Goal: Information Seeking & Learning: Learn about a topic

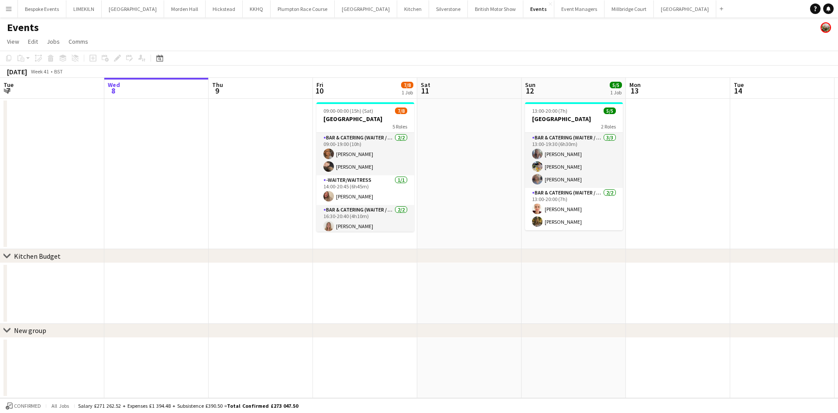
click at [9, 5] on app-icon "Menu" at bounding box center [8, 8] width 7 height 7
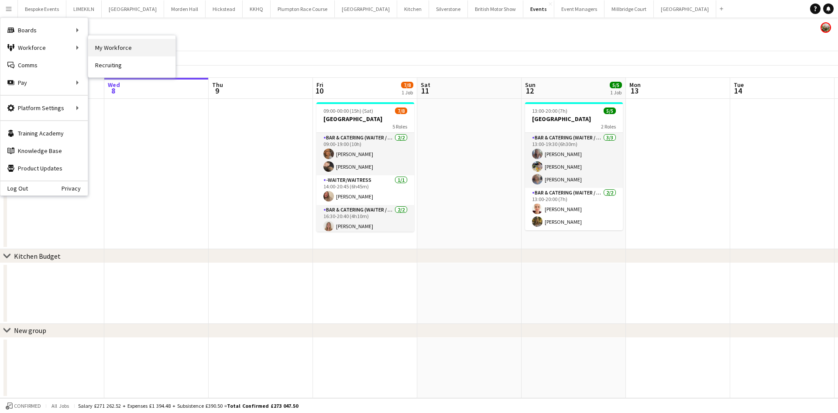
click at [119, 44] on link "My Workforce" at bounding box center [131, 47] width 87 height 17
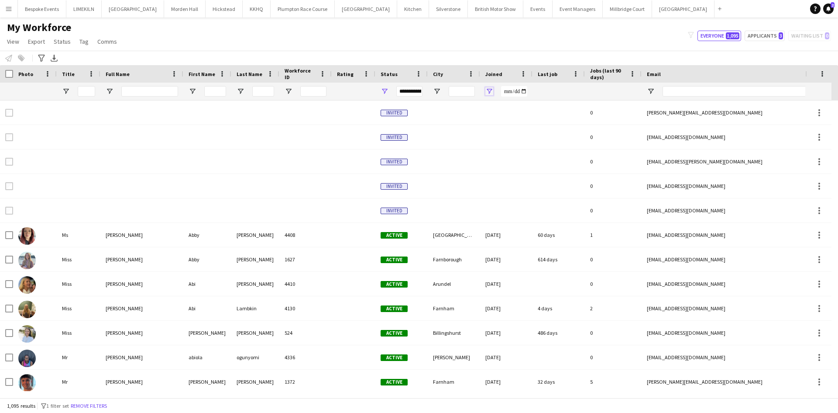
click at [491, 92] on span "Open Filter Menu" at bounding box center [489, 91] width 8 height 8
click at [554, 124] on input "Filter Value" at bounding box center [523, 122] width 68 height 10
type input "**********"
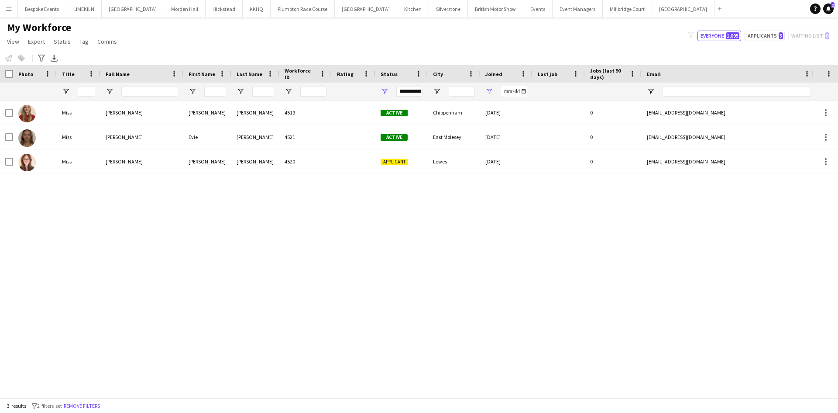
click at [439, 254] on div "[PERSON_NAME] [PERSON_NAME] 4519 Active [GEOGRAPHIC_DATA] [DATE] 0 [EMAIL_ADDRE…" at bounding box center [406, 245] width 812 height 290
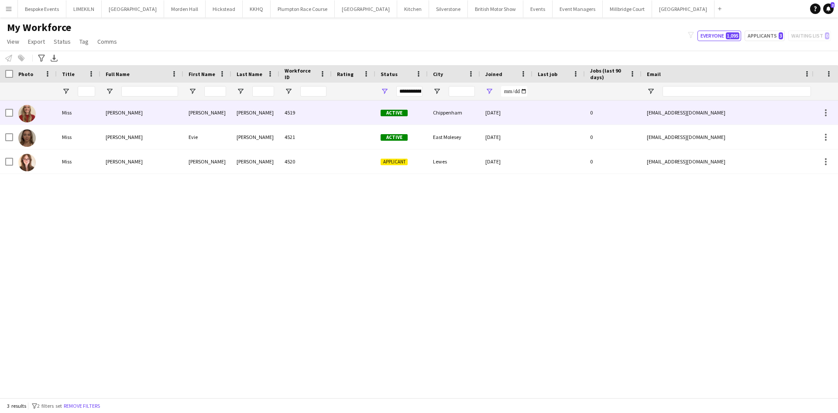
click at [493, 112] on div "[DATE]" at bounding box center [506, 112] width 52 height 24
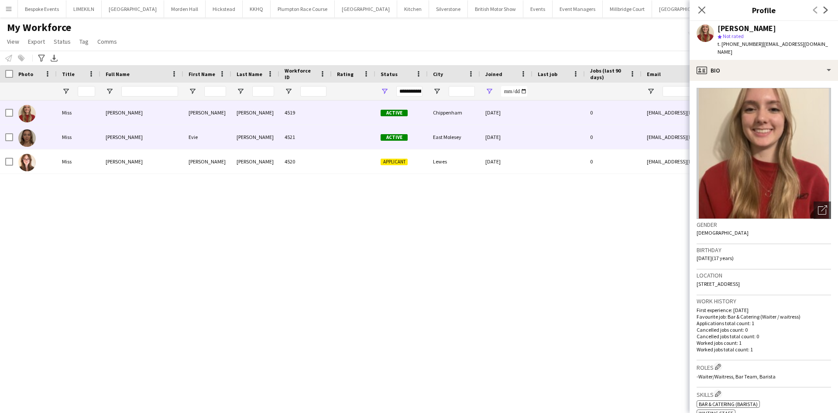
click at [491, 135] on div "[DATE]" at bounding box center [506, 137] width 52 height 24
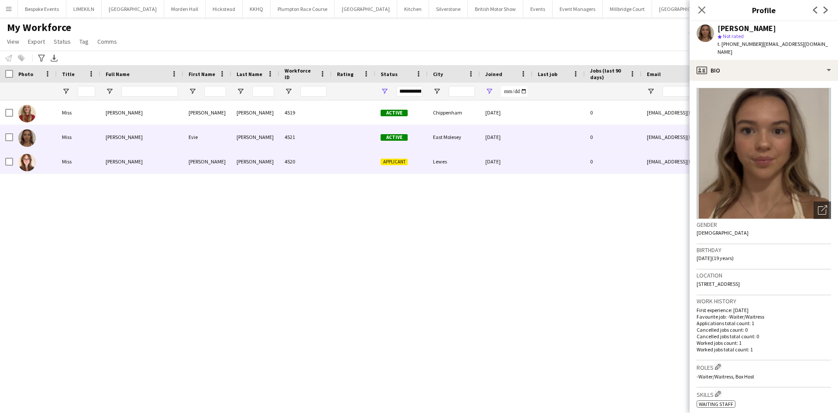
click at [483, 158] on div "[DATE]" at bounding box center [506, 161] width 52 height 24
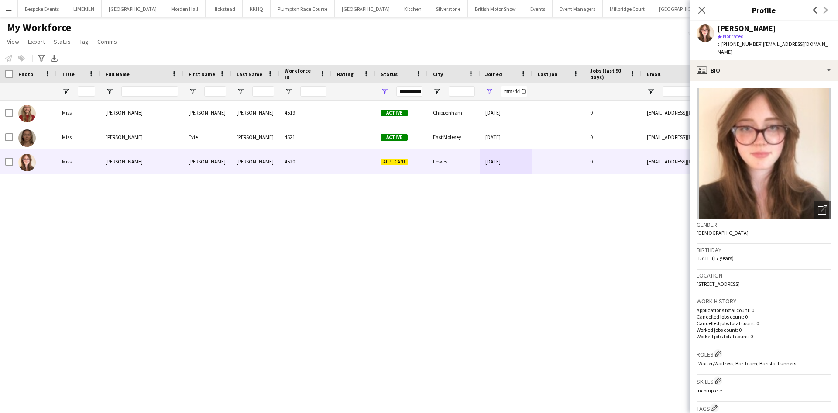
click at [510, 261] on div "[PERSON_NAME] [PERSON_NAME] 4519 Active [GEOGRAPHIC_DATA] [DATE] 0 [EMAIL_ADDRE…" at bounding box center [406, 245] width 812 height 290
click at [602, 220] on div "[PERSON_NAME] [PERSON_NAME] 4519 Active [GEOGRAPHIC_DATA] [DATE] 0 [EMAIL_ADDRE…" at bounding box center [406, 245] width 812 height 290
click at [701, 10] on icon at bounding box center [702, 10] width 8 height 8
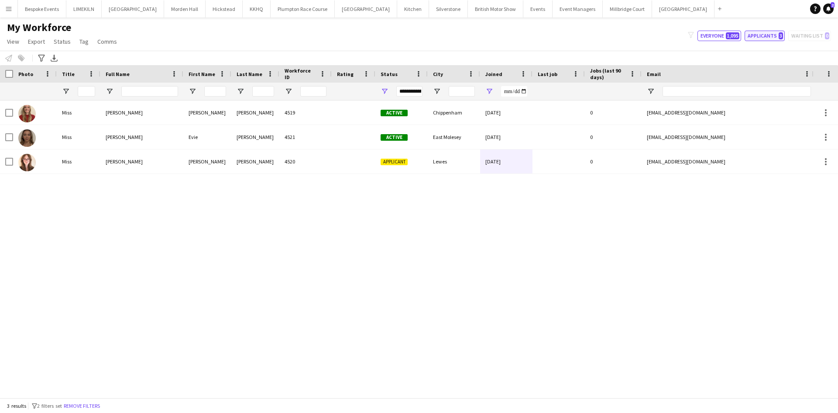
click at [771, 41] on button "Applicants 3" at bounding box center [765, 36] width 40 height 10
type input "**********"
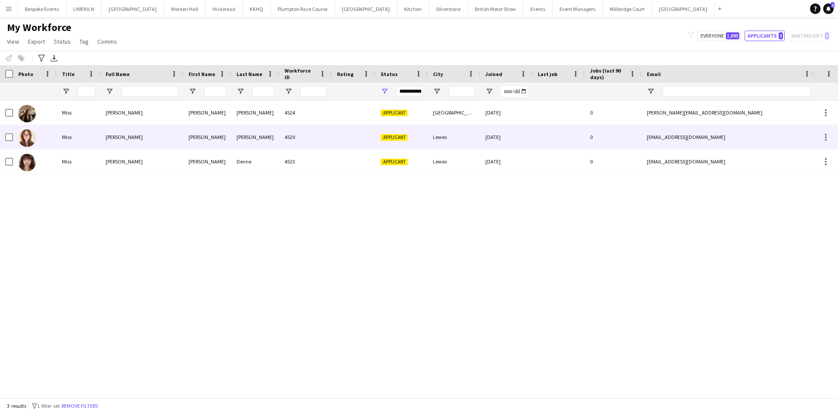
click at [595, 144] on div "0" at bounding box center [613, 137] width 57 height 24
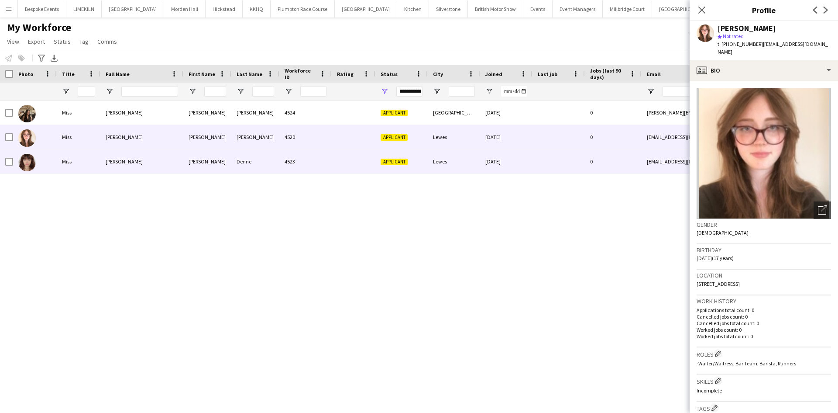
click at [598, 162] on div "0" at bounding box center [613, 161] width 57 height 24
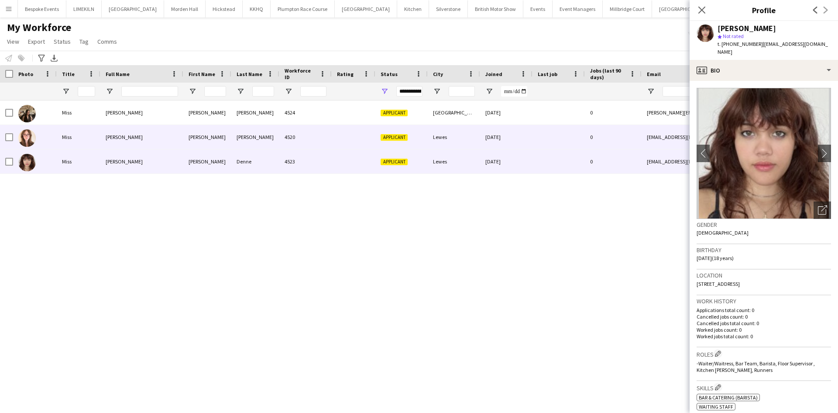
click at [593, 137] on div "0" at bounding box center [613, 137] width 57 height 24
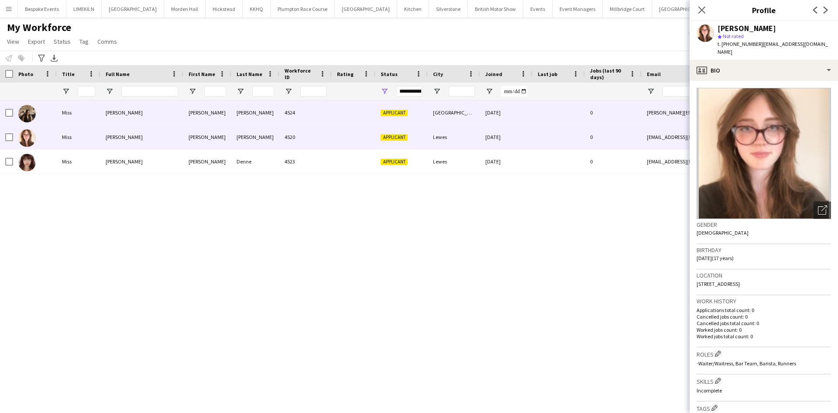
click at [578, 116] on div at bounding box center [559, 112] width 52 height 24
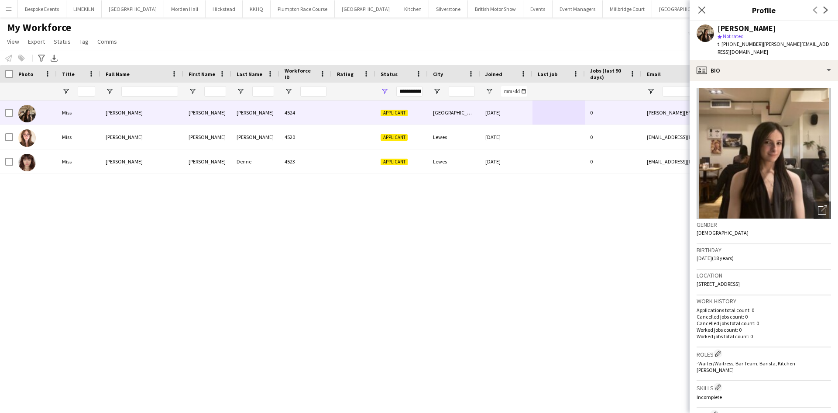
click at [559, 268] on div "[PERSON_NAME] [PERSON_NAME] 4520 Applicant Lewes [DATE] 0 [EMAIL_ADDRESS][DOMAI…" at bounding box center [406, 245] width 812 height 290
click at [700, 14] on icon "Close pop-in" at bounding box center [702, 10] width 8 height 8
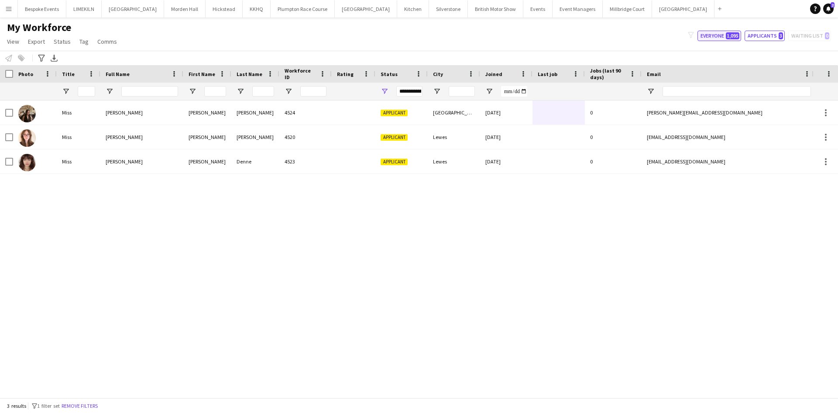
click at [731, 36] on span "1,095" at bounding box center [733, 35] width 14 height 7
type input "**********"
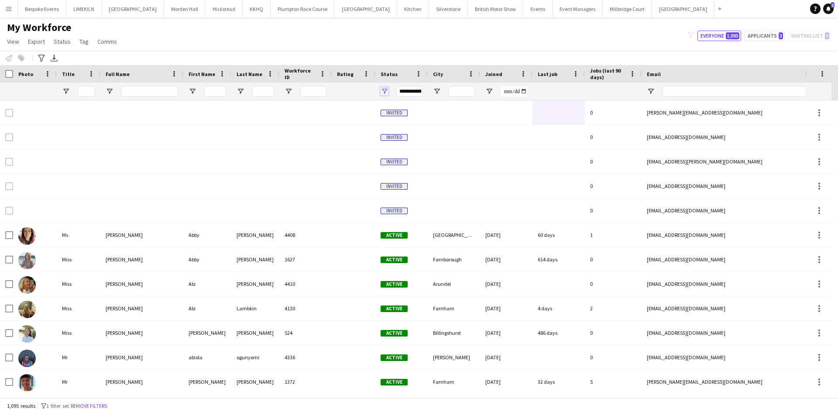
click at [385, 87] on span "Open Filter Menu" at bounding box center [385, 91] width 8 height 8
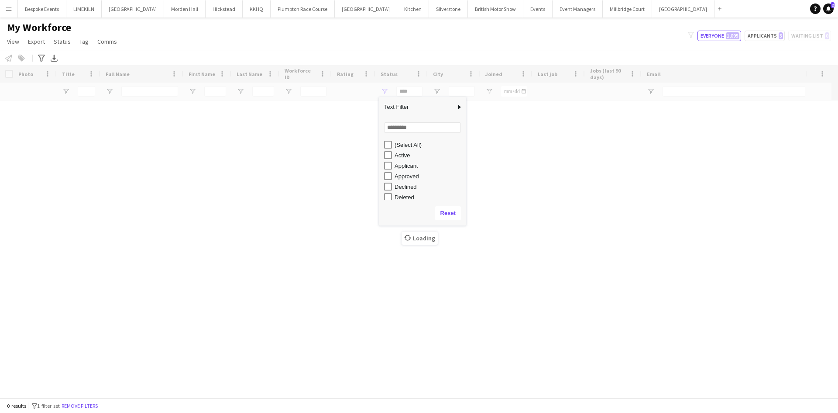
scroll to position [55, 0]
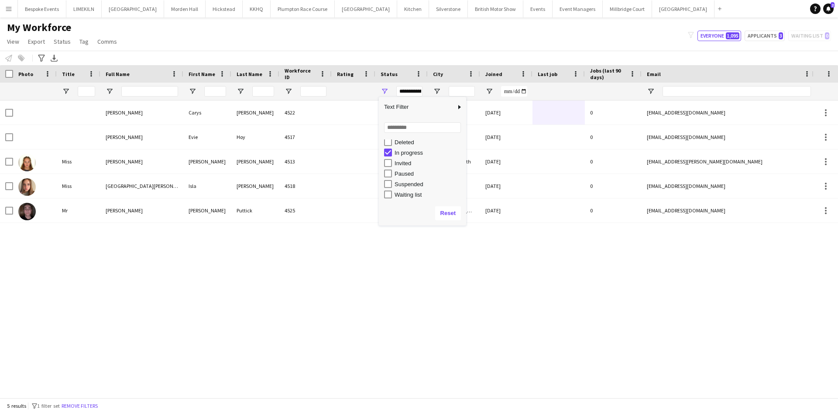
click at [395, 49] on div "My Workforce View Views Default view mena New Starter New view Update view Dele…" at bounding box center [419, 36] width 838 height 30
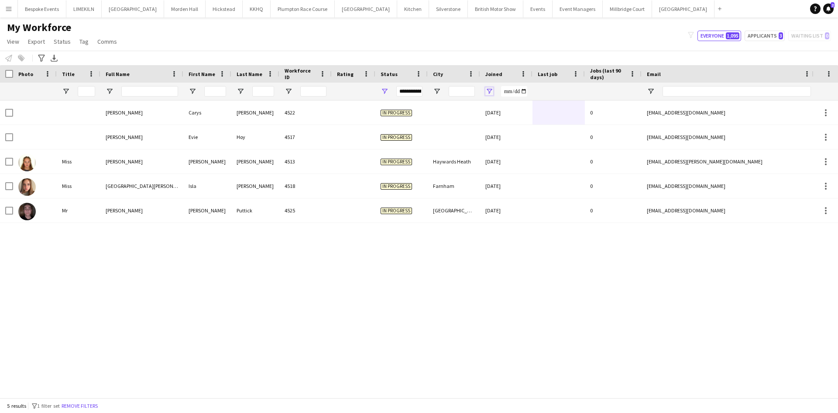
click at [492, 90] on span "Open Filter Menu" at bounding box center [489, 91] width 8 height 8
click at [479, 45] on div "My Workforce View Views Default view mena New Starter New view Update view Dele…" at bounding box center [419, 36] width 838 height 30
drag, startPoint x: 733, startPoint y: 28, endPoint x: 733, endPoint y: 35, distance: 7.4
click at [733, 35] on div "My Workforce View Views Default view mena New Starter New view Update view Dele…" at bounding box center [419, 36] width 838 height 30
click at [733, 35] on span "1,095" at bounding box center [733, 35] width 14 height 7
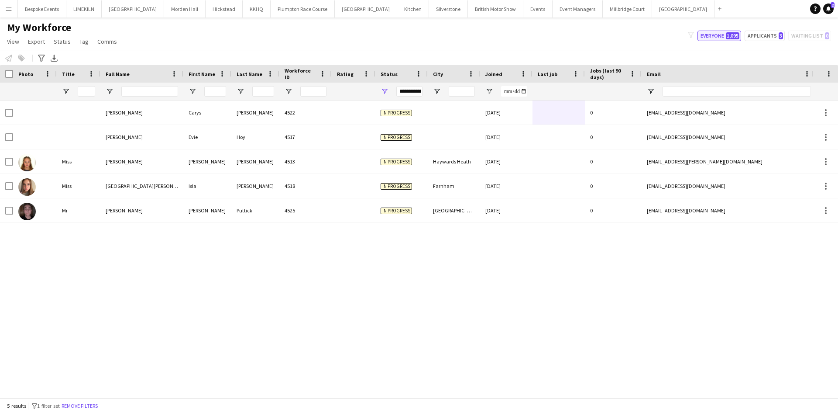
type input "**********"
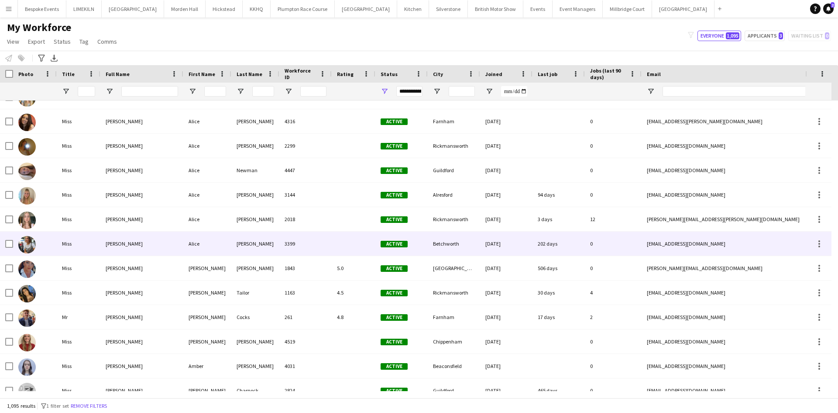
scroll to position [0, 0]
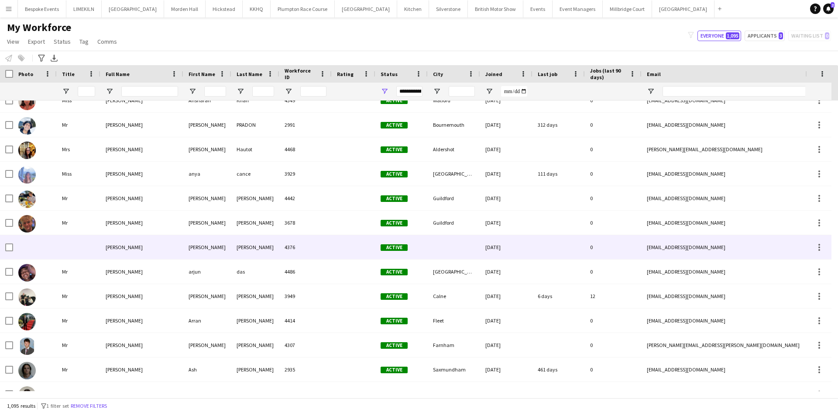
click at [726, 253] on div "[EMAIL_ADDRESS][DOMAIN_NAME]" at bounding box center [729, 247] width 175 height 24
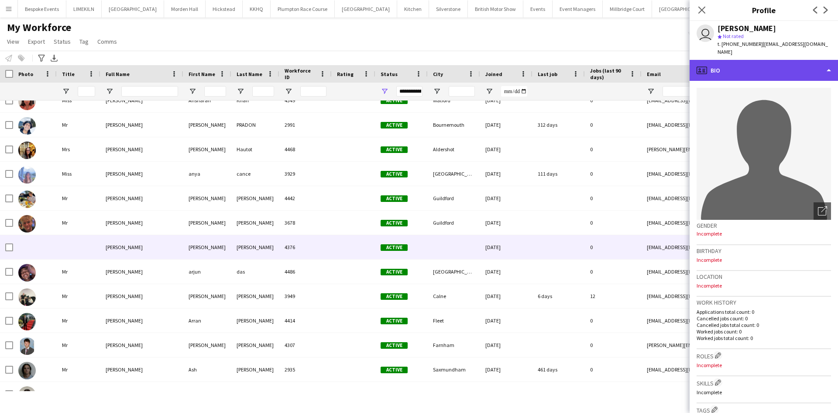
click at [817, 69] on div "profile Bio" at bounding box center [764, 70] width 148 height 21
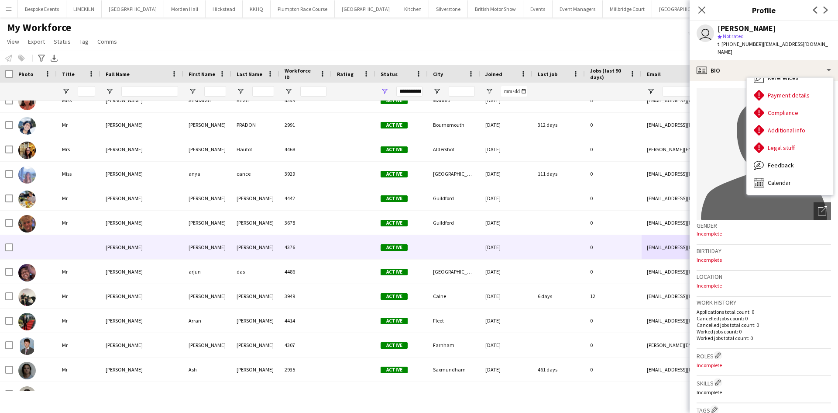
click at [791, 280] on h3 "Location" at bounding box center [764, 276] width 134 height 8
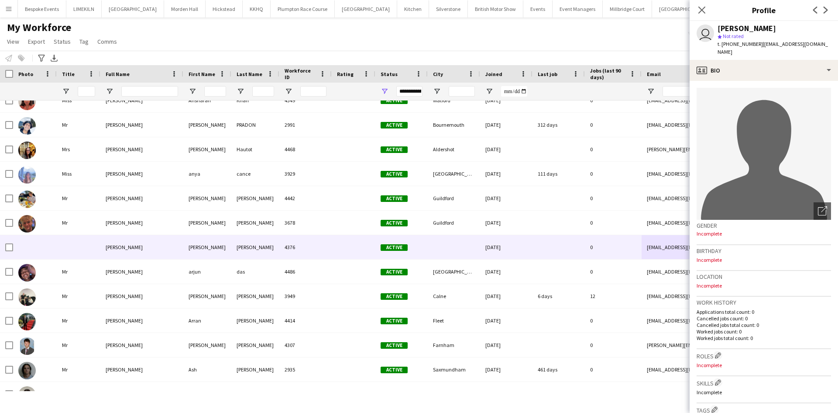
click at [591, 29] on div "My Workforce View Views Default view mena New Starter New view Update view Dele…" at bounding box center [419, 36] width 838 height 30
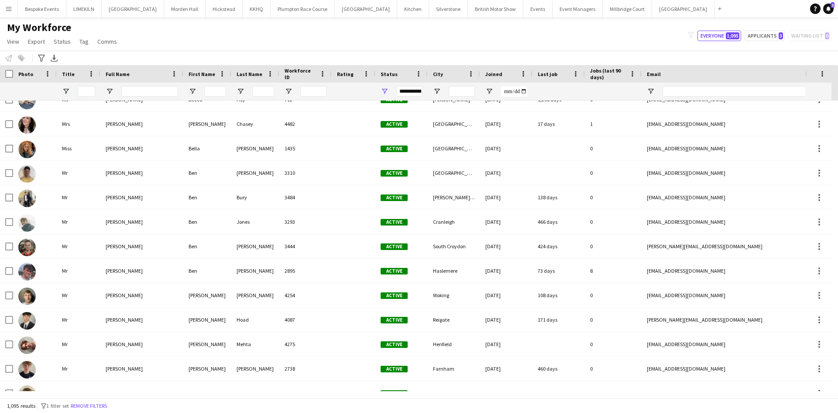
click at [454, 28] on div "My Workforce View Views Default view mena New Starter New view Update view Dele…" at bounding box center [419, 36] width 838 height 30
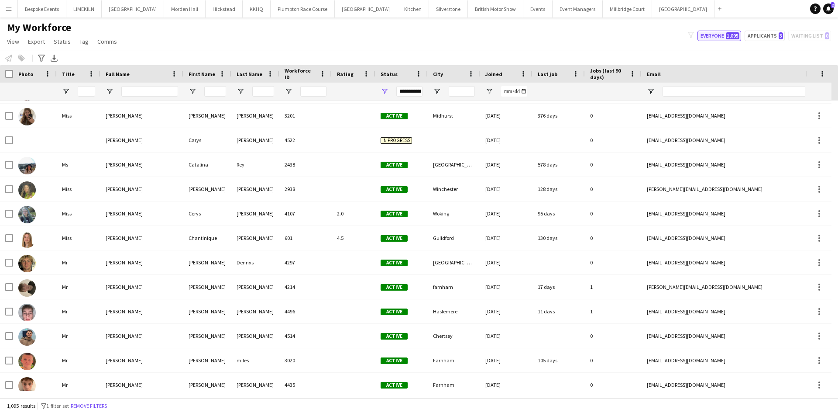
click at [704, 41] on button "Everyone 1,095" at bounding box center [720, 36] width 44 height 10
click at [523, 7] on button "Events Close" at bounding box center [537, 8] width 29 height 17
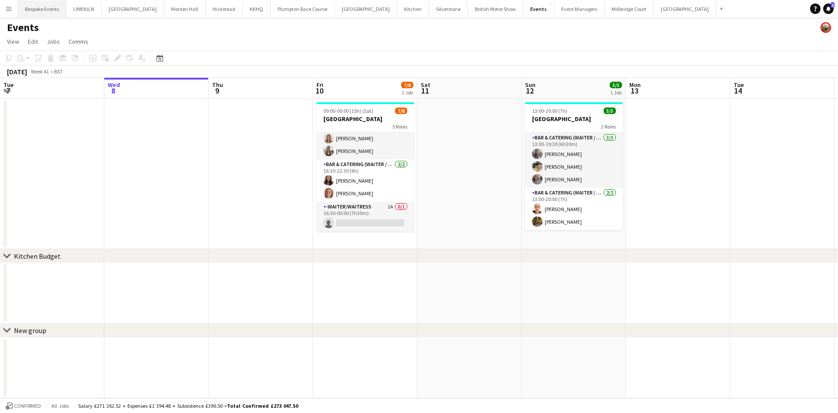
click at [41, 2] on button "Bespoke Events Close" at bounding box center [42, 8] width 48 height 17
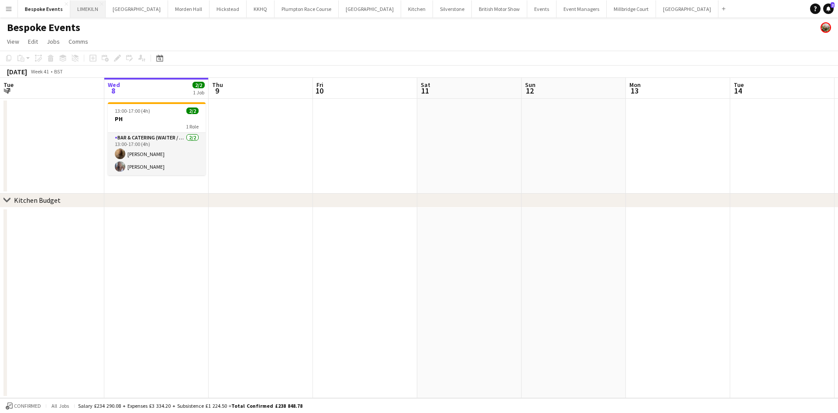
click at [95, 12] on button "LIMEKILN Close" at bounding box center [87, 8] width 35 height 17
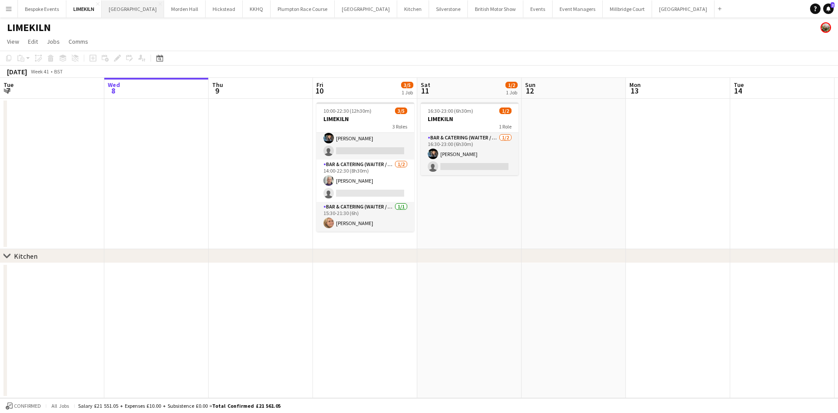
click at [132, 12] on button "[GEOGRAPHIC_DATA] Close" at bounding box center [133, 8] width 62 height 17
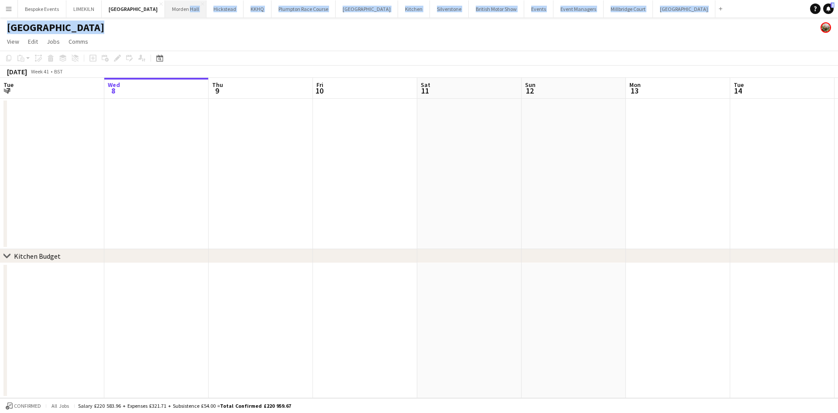
drag, startPoint x: 175, startPoint y: 20, endPoint x: 174, endPoint y: 7, distance: 13.6
click at [174, 7] on div "Menu Boards Boards Boards All jobs Status Workforce Workforce My Workforce Recr…" at bounding box center [419, 206] width 838 height 413
click at [174, 7] on button "[GEOGRAPHIC_DATA] Close" at bounding box center [185, 8] width 41 height 17
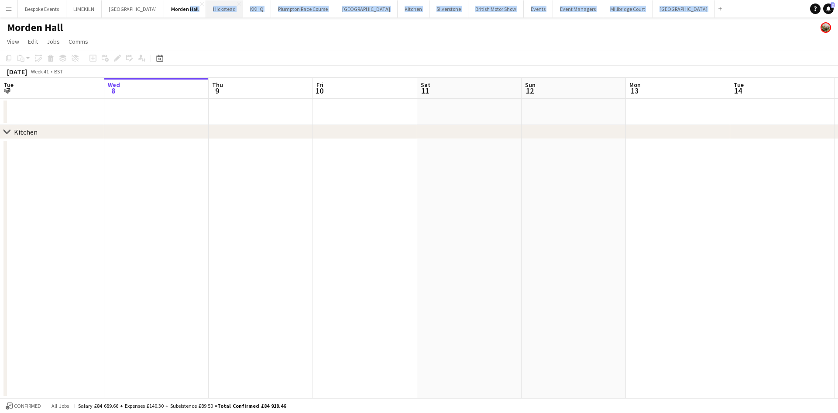
click at [209, 10] on button "Hickstead Close" at bounding box center [224, 8] width 37 height 17
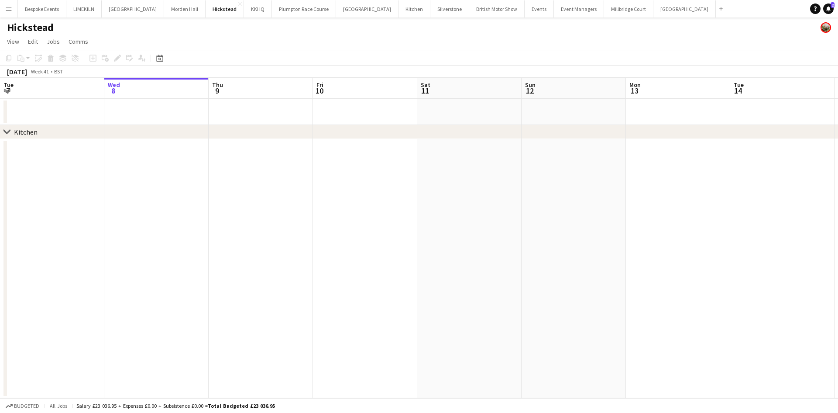
click at [251, 32] on div "Hickstead" at bounding box center [419, 25] width 838 height 17
click at [287, 15] on button "Plumpton Race Course Close" at bounding box center [304, 8] width 64 height 17
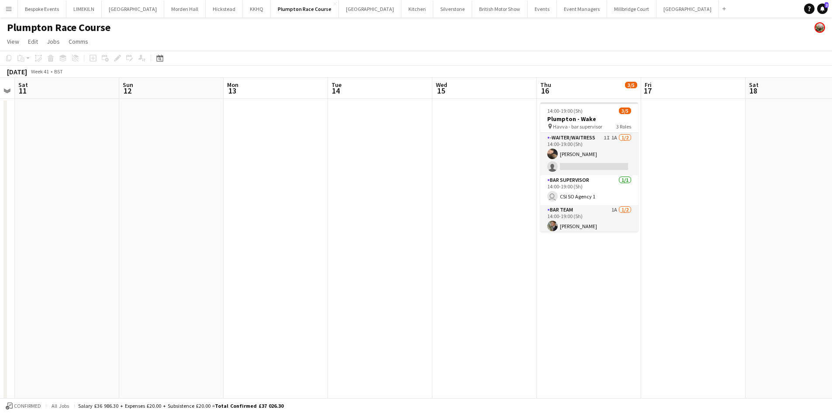
click at [358, 45] on app-page-menu "View Day view expanded Day view collapsed Month view Date picker Jump to [DATE]…" at bounding box center [416, 42] width 832 height 17
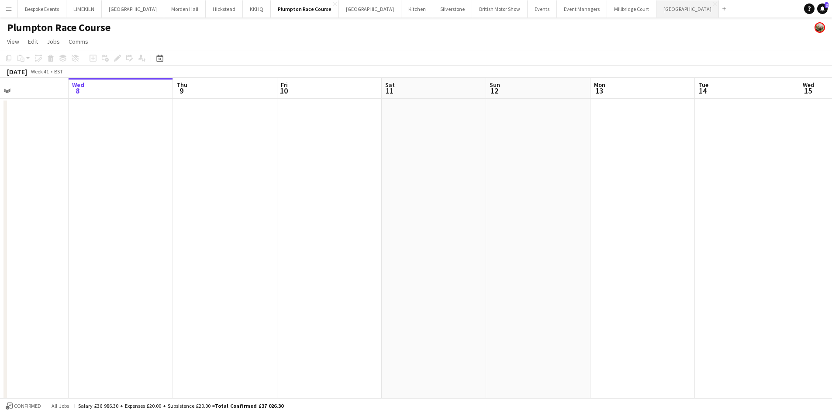
click at [656, 3] on button "[GEOGRAPHIC_DATA] Close" at bounding box center [687, 8] width 62 height 17
